Goal: Transaction & Acquisition: Purchase product/service

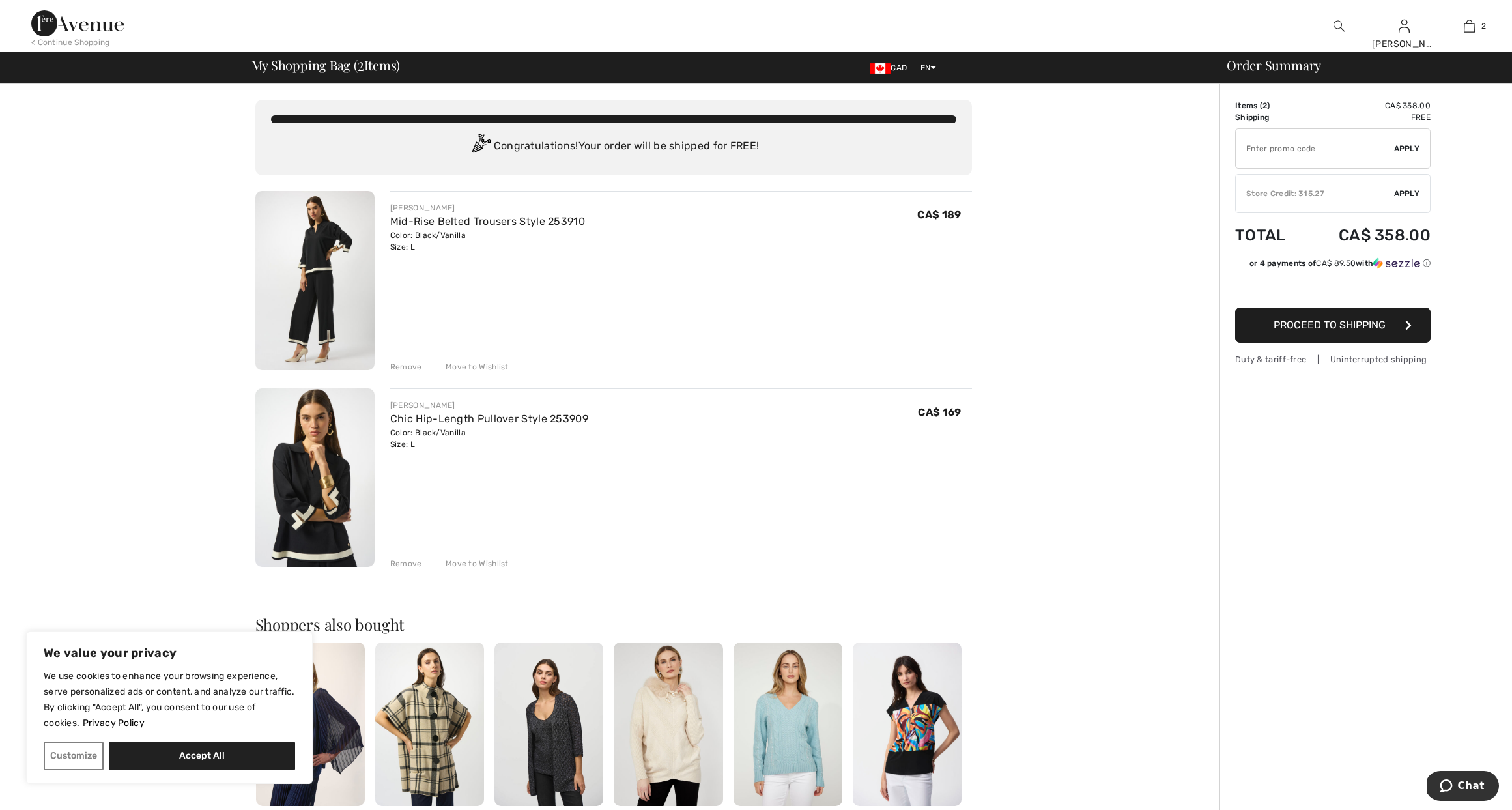
click at [1395, 192] on span "Apply" at bounding box center [1407, 193] width 26 height 12
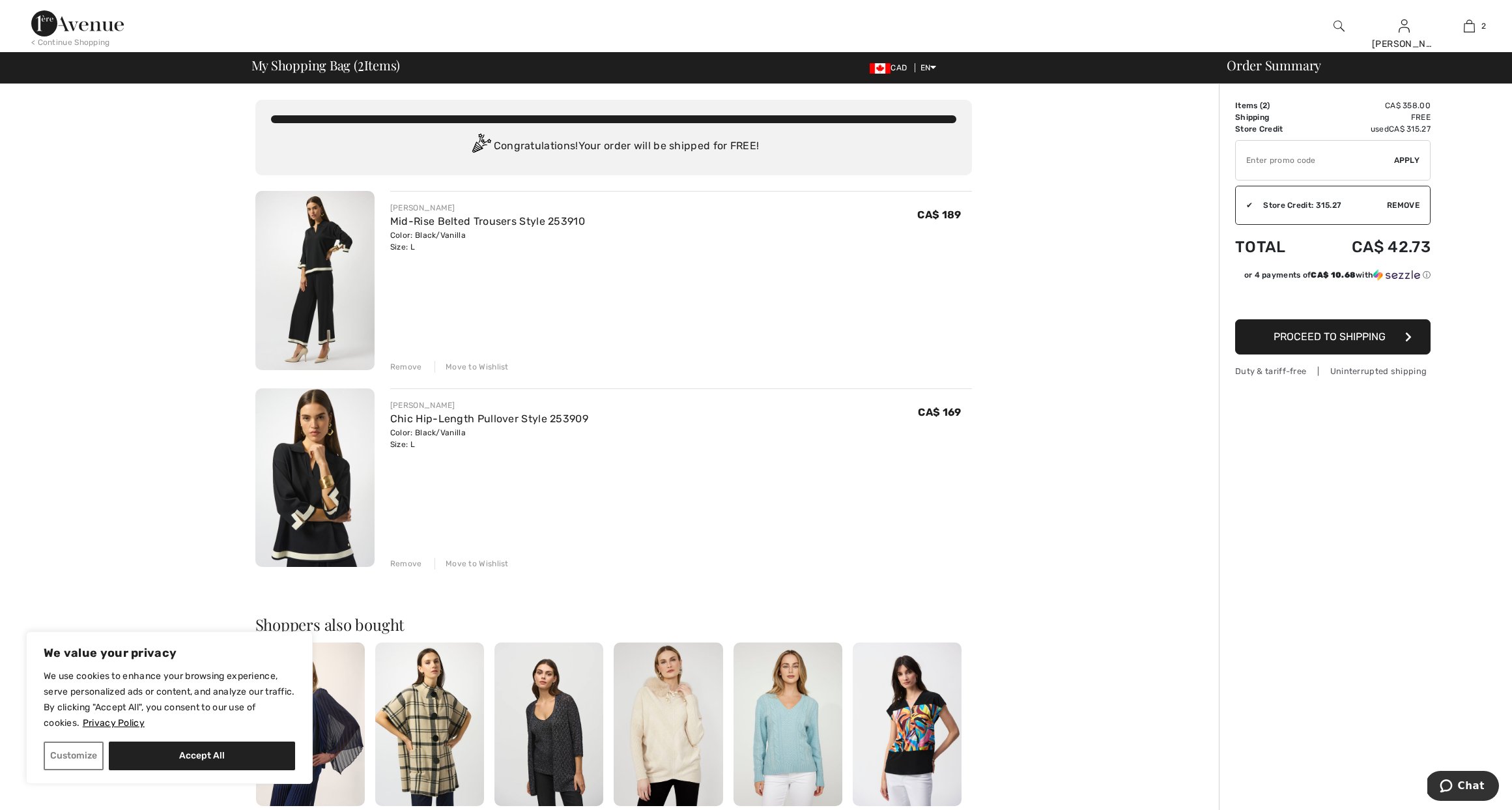
click at [1325, 333] on span "Proceed to Shipping" at bounding box center [1330, 336] width 112 height 12
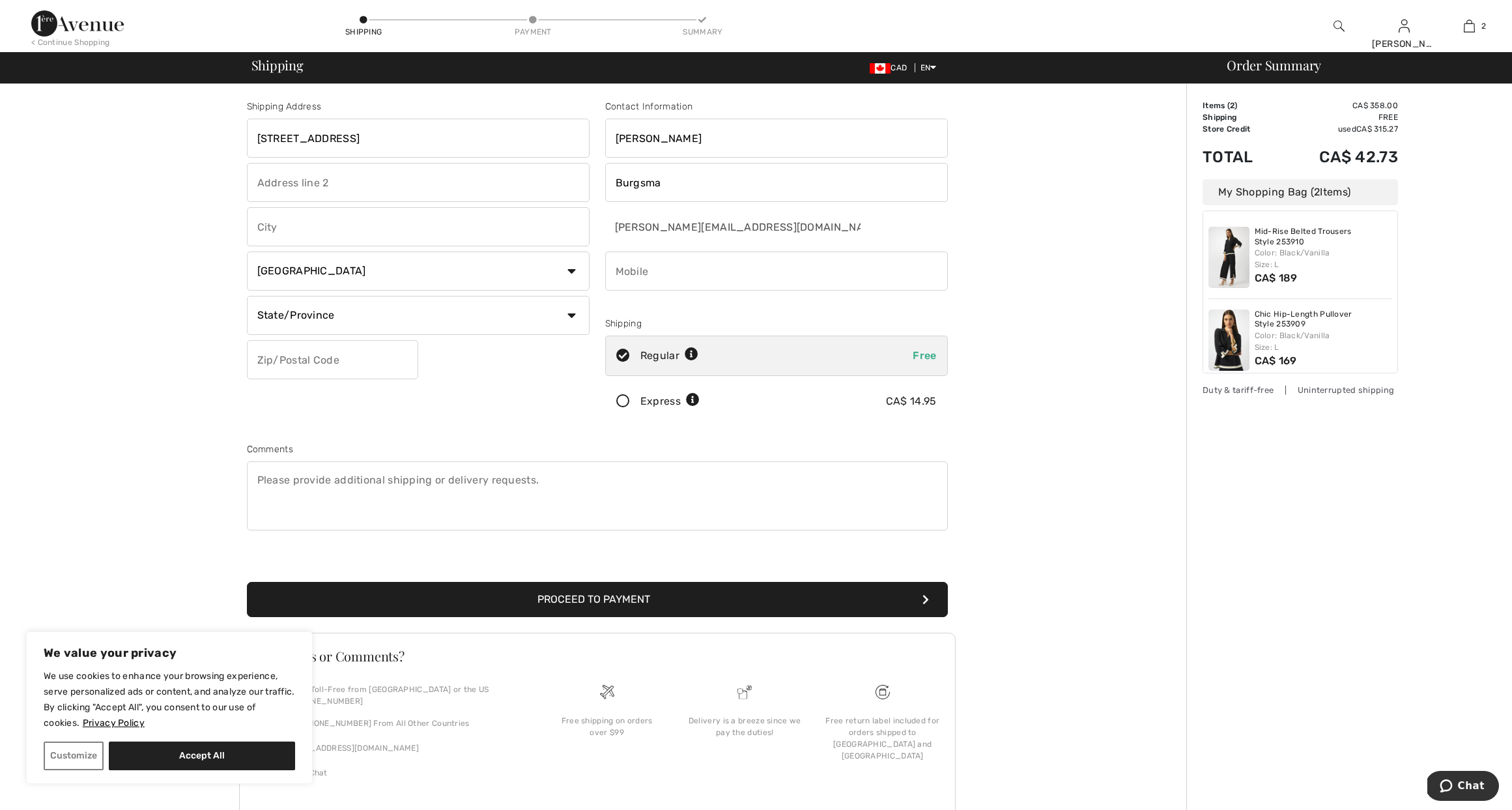
type input "[STREET_ADDRESS]"
type input "Dungannon"
select select "ON"
type input "N0M1R0"
type input "5195256682"
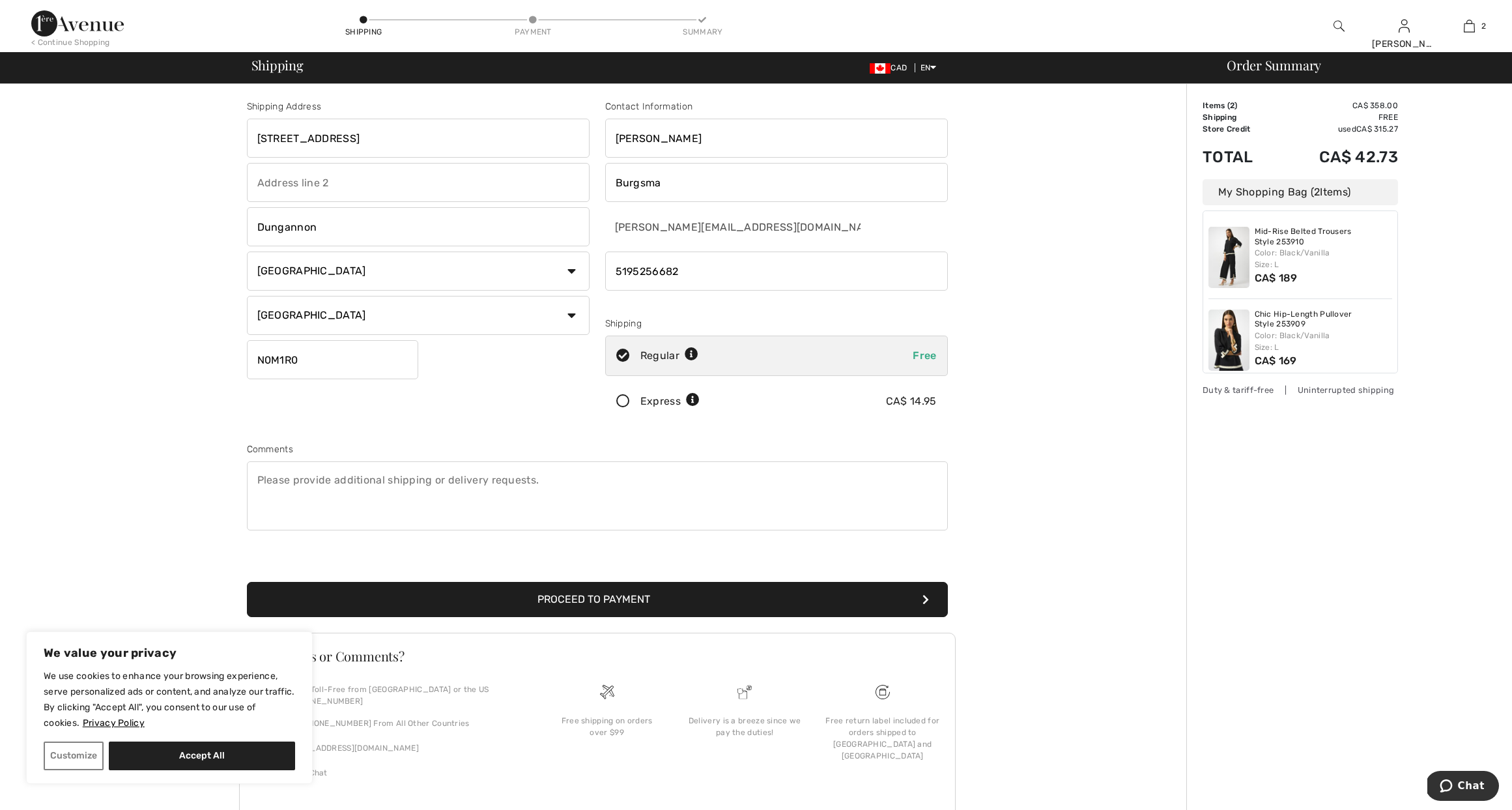
click at [586, 414] on div "Shipping Address 36005 Dungannon Rd Dungannon Country Canada United States Afgh…" at bounding box center [418, 263] width 358 height 328
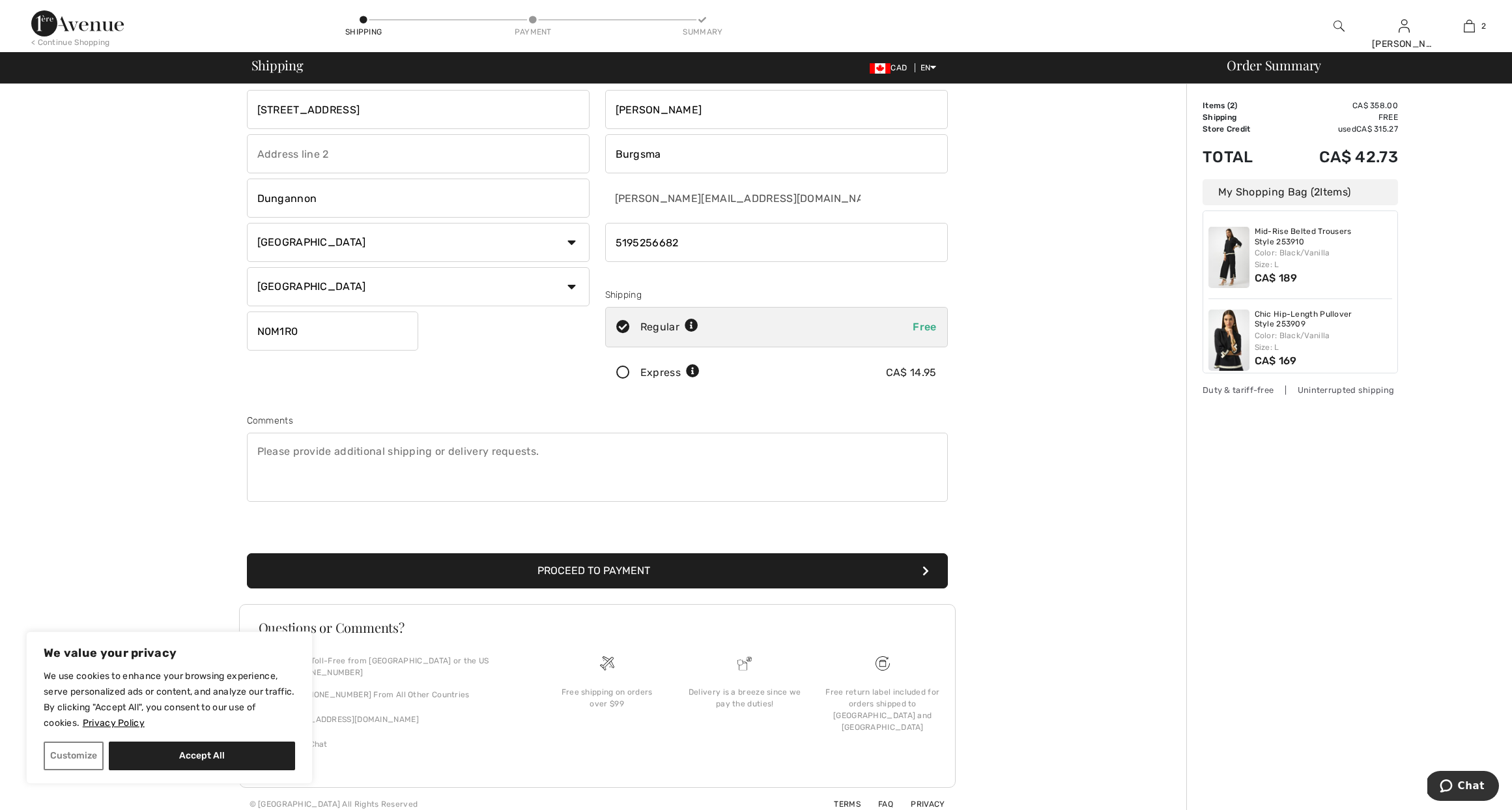
scroll to position [27, 0]
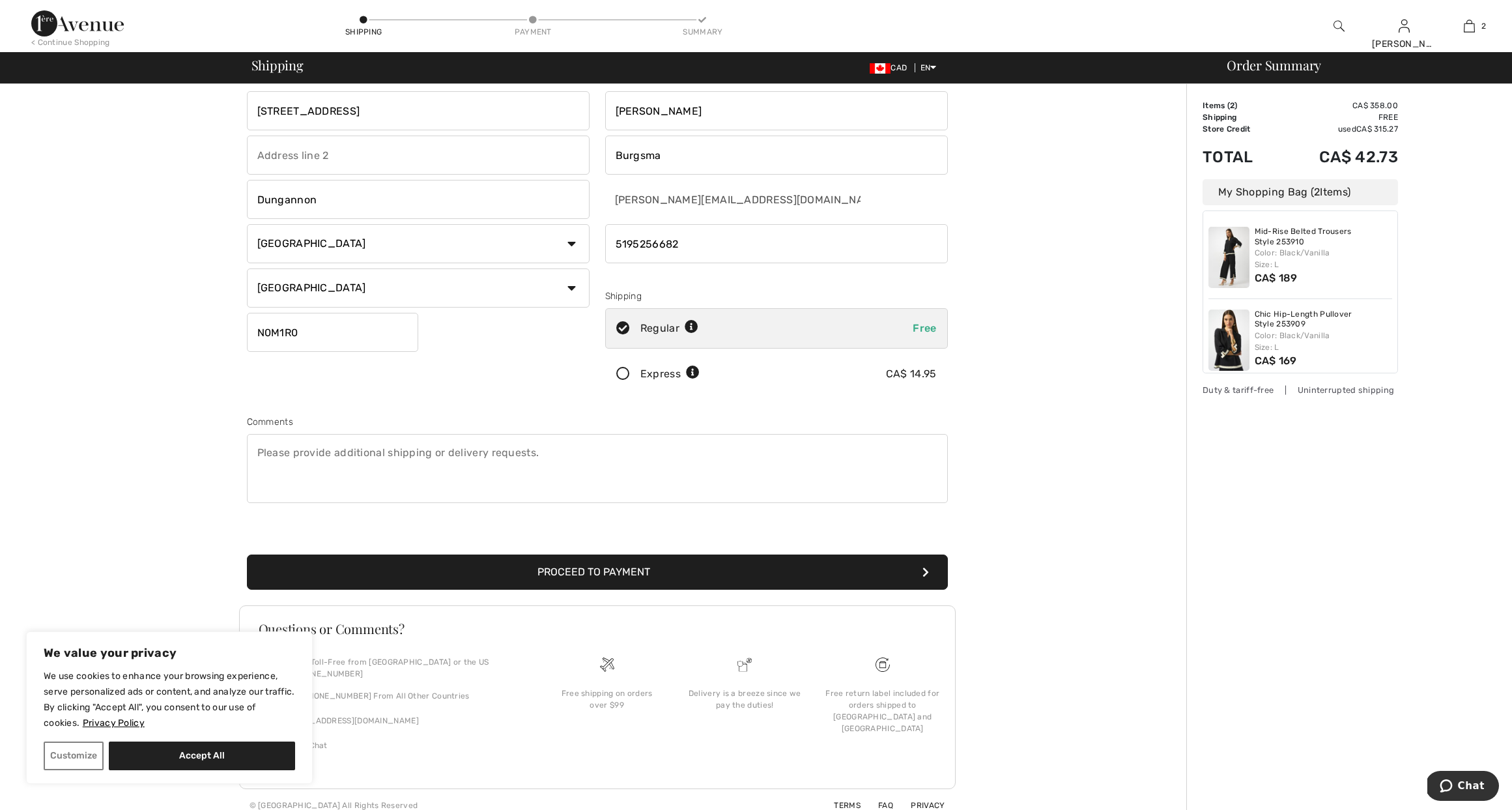
click at [559, 573] on button "Proceed to Payment" at bounding box center [597, 573] width 701 height 35
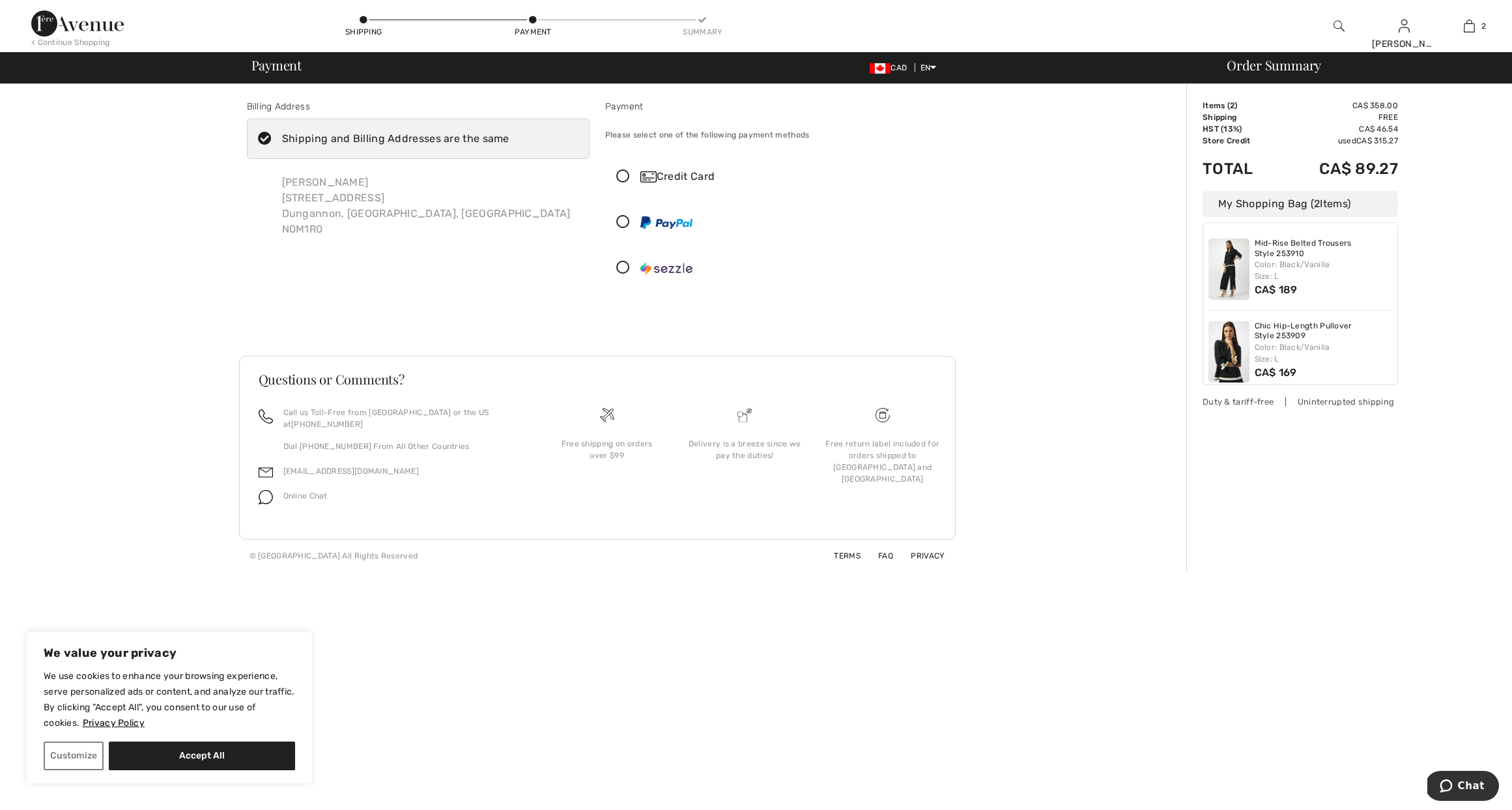
click at [623, 173] on icon at bounding box center [623, 177] width 35 height 14
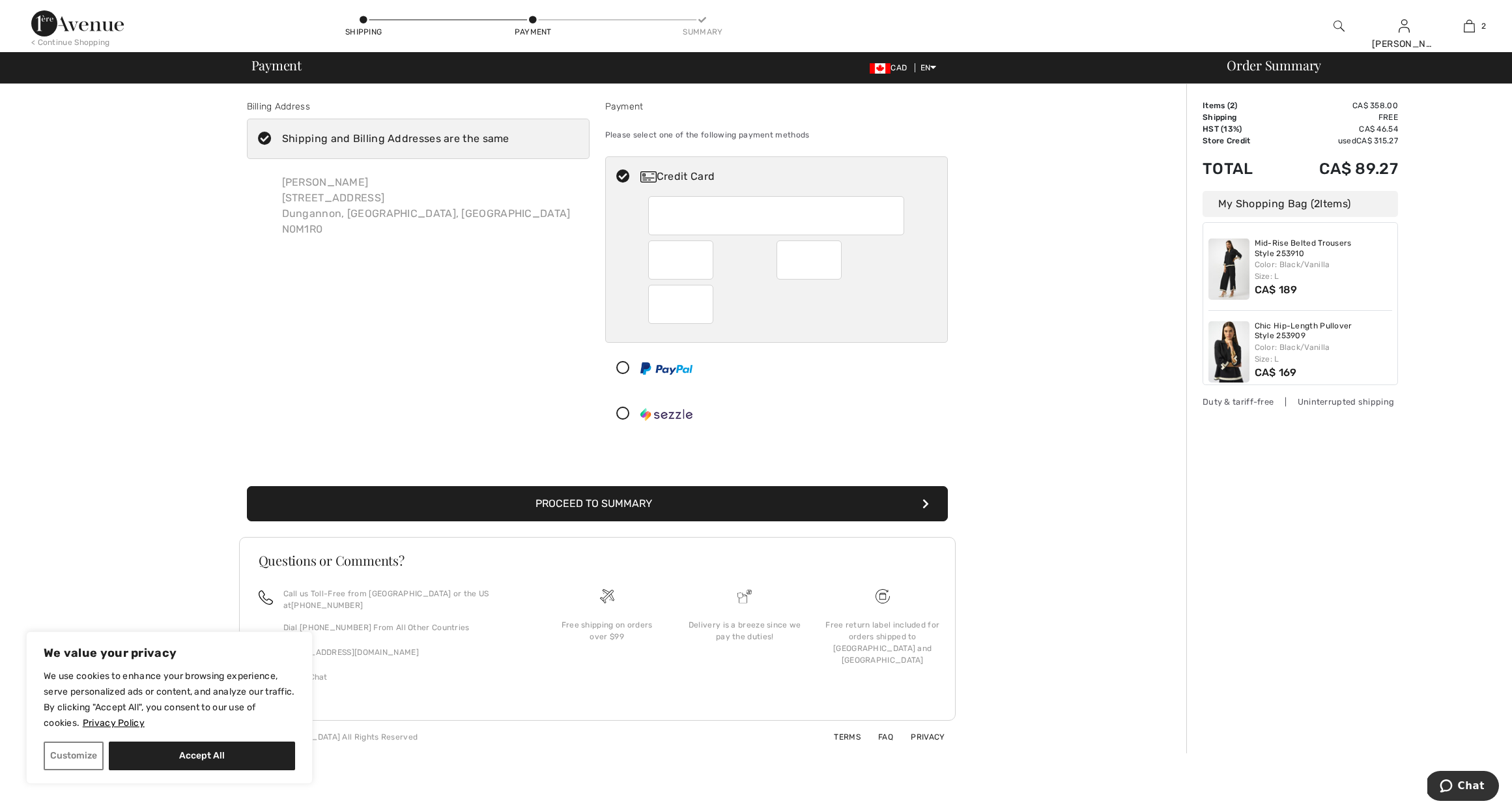
click at [552, 353] on div "Billing Address Shipping and Billing Addresses are the same Gerda Burgsma 36005…" at bounding box center [418, 270] width 358 height 340
click at [609, 504] on button "Proceed to Summary" at bounding box center [597, 504] width 701 height 35
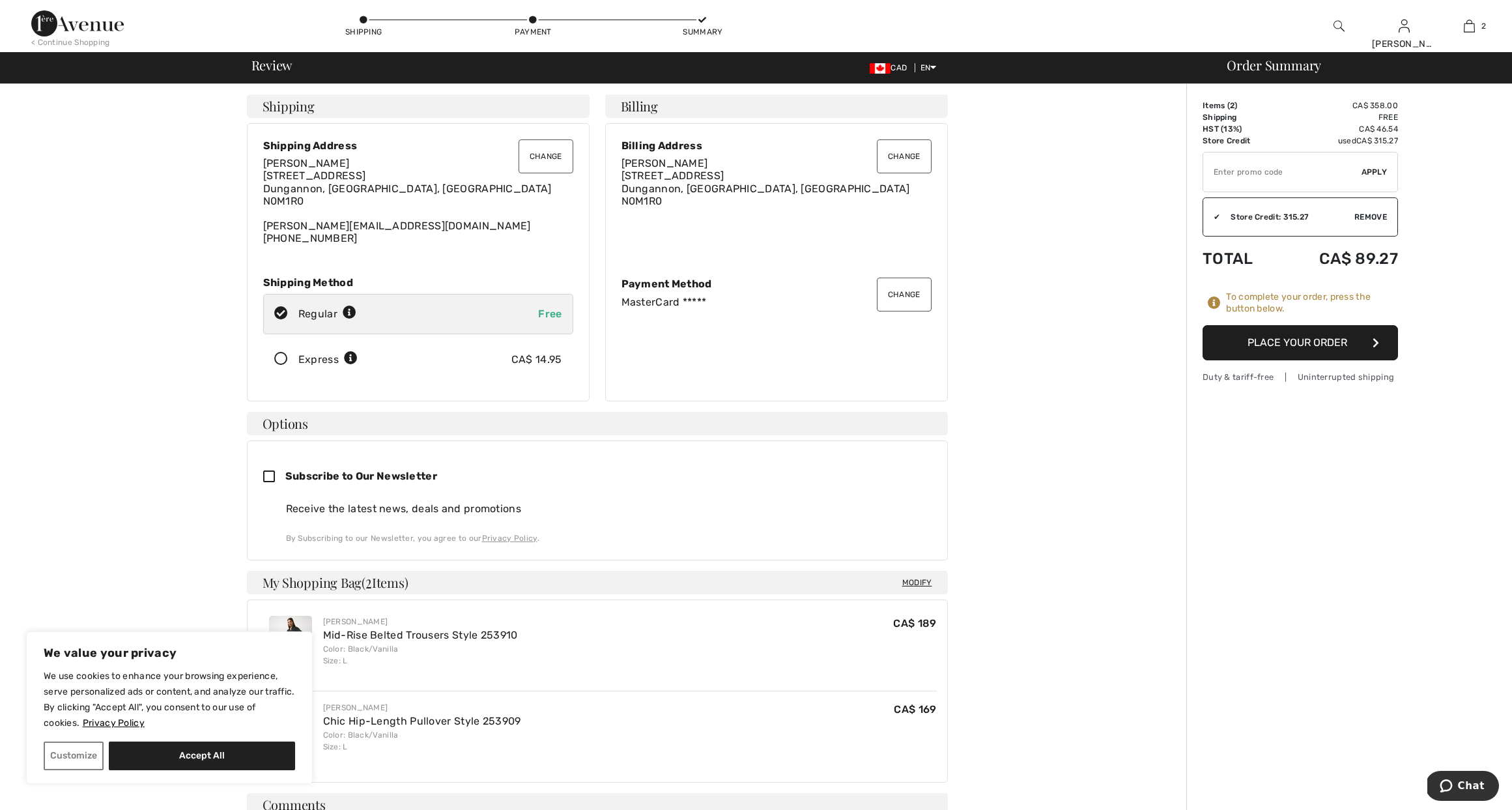
click at [1301, 338] on button "Place Your Order" at bounding box center [1300, 343] width 196 height 35
